Goal: Communication & Community: Answer question/provide support

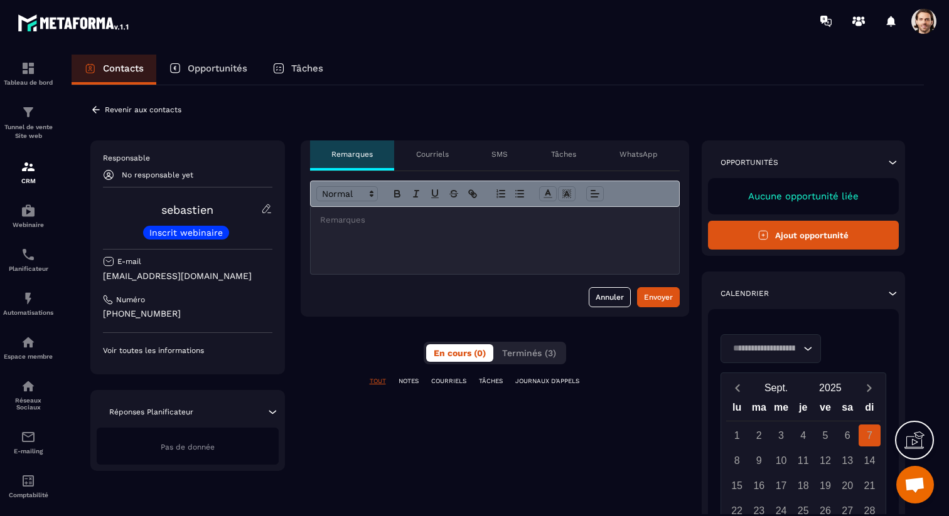
click at [434, 160] on div "Courriels" at bounding box center [432, 156] width 76 height 30
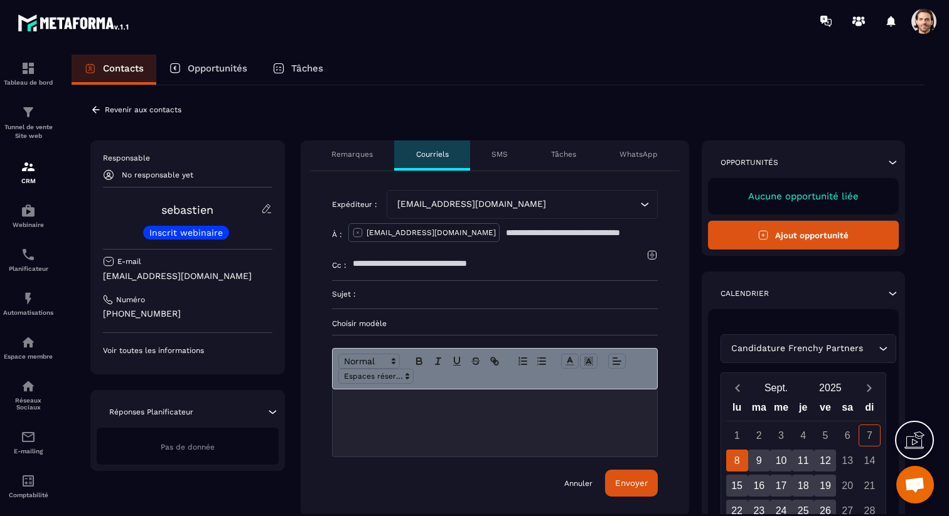
click at [523, 201] on div "[EMAIL_ADDRESS][DOMAIN_NAME]" at bounding box center [515, 205] width 245 height 14
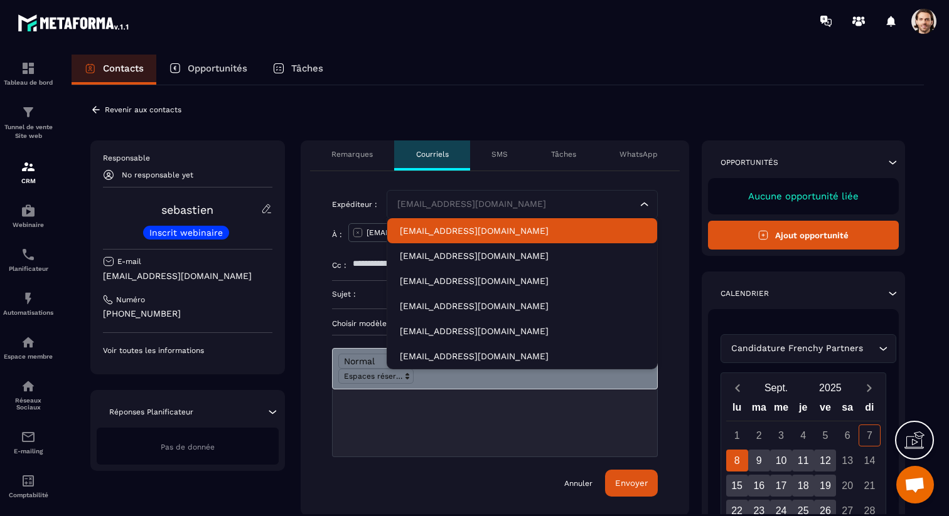
click at [383, 427] on div at bounding box center [495, 423] width 324 height 67
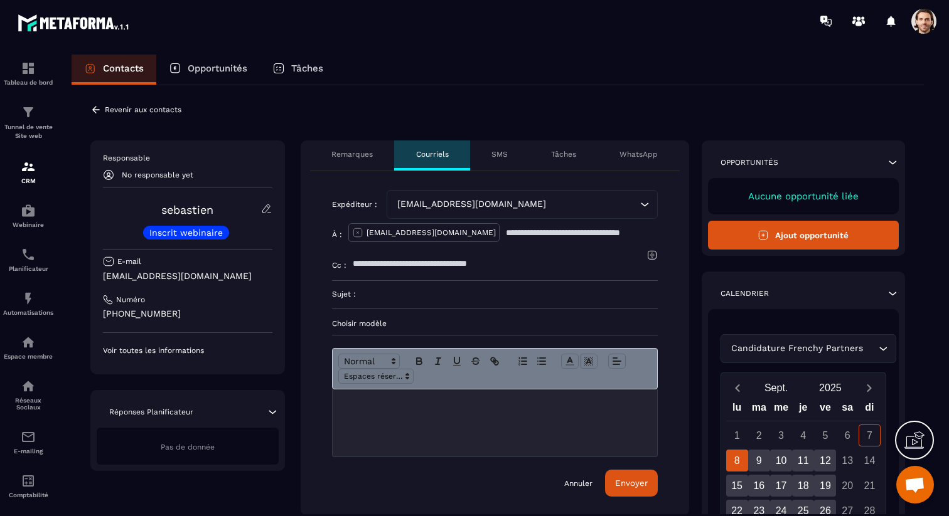
click at [377, 295] on input at bounding box center [507, 295] width 302 height 28
type input "****"
click at [390, 442] on div at bounding box center [495, 423] width 324 height 67
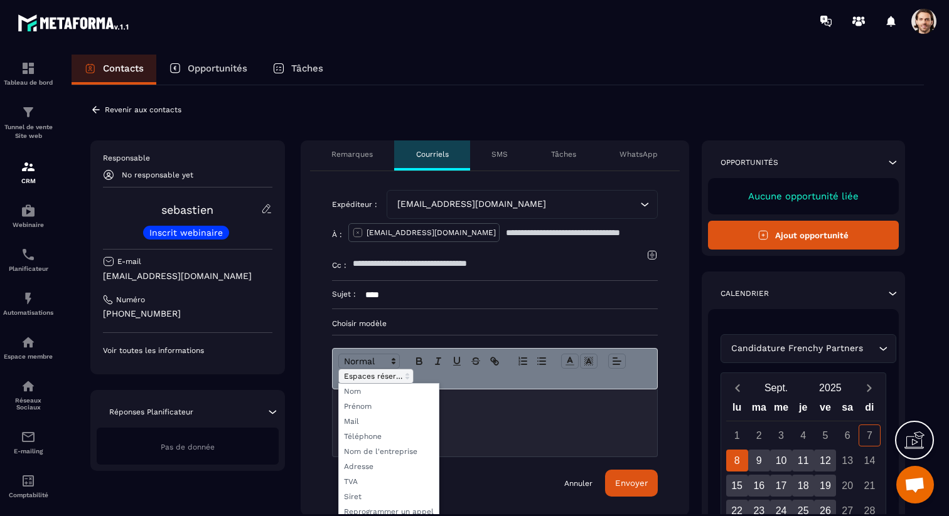
click at [389, 381] on span at bounding box center [375, 376] width 75 height 15
click at [385, 401] on span at bounding box center [389, 406] width 100 height 15
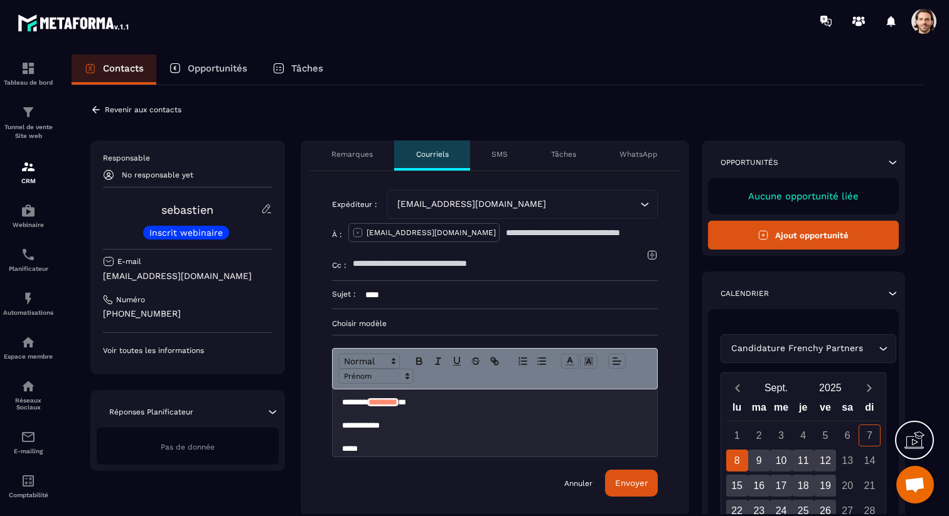
click at [632, 477] on button "Envoyer" at bounding box center [631, 483] width 53 height 27
